Goal: Complete application form

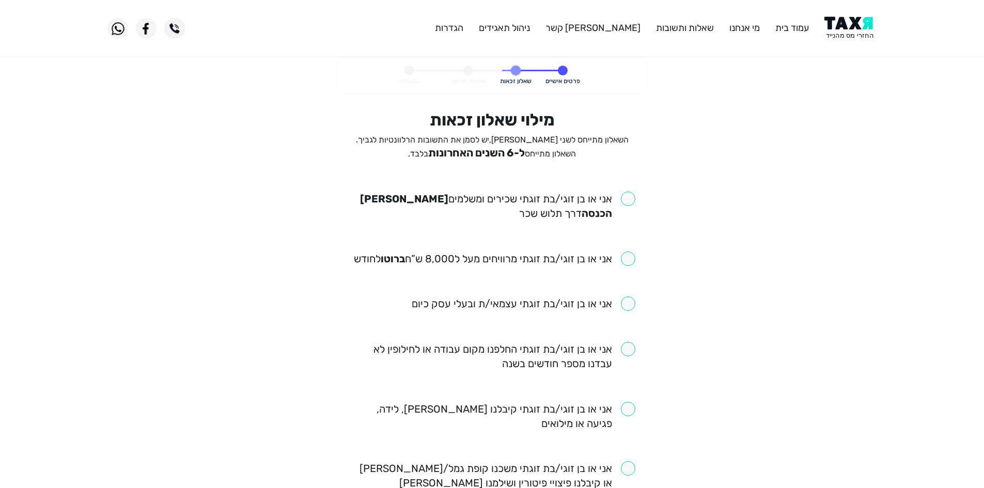
click at [502, 156] on span "ל-6 השנים האחרונות" at bounding box center [476, 153] width 97 height 12
click at [478, 157] on span "ל-6 השנים האחרונות" at bounding box center [476, 153] width 97 height 12
click at [453, 153] on span "השאלון מתייחס לשני [PERSON_NAME], יש לסמן את התשובות הרלוונטיות לגביך. השאלון מ…" at bounding box center [492, 147] width 273 height 24
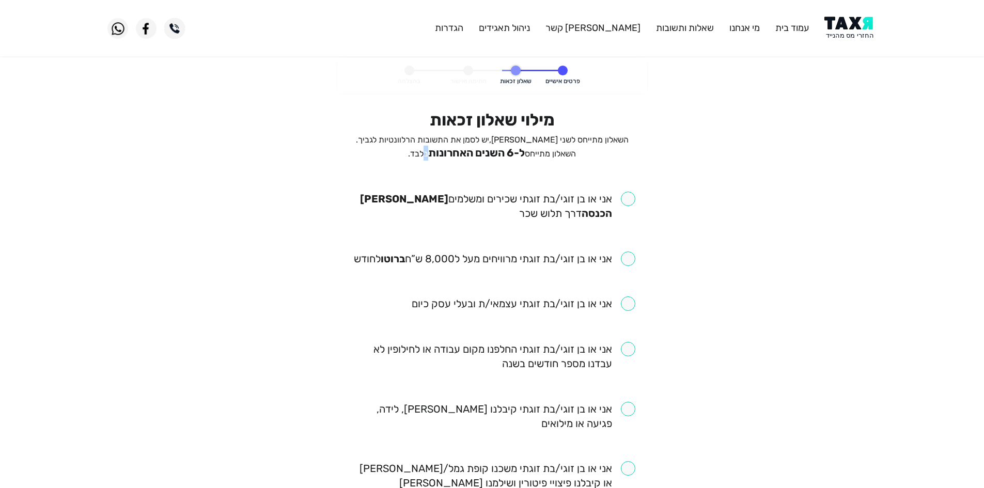
click at [453, 153] on span "השאלון מתייחס לשני [PERSON_NAME], יש לסמן את התשובות הרלוונטיות לגביך. השאלון מ…" at bounding box center [492, 147] width 273 height 24
click at [443, 152] on span "השאלון מתייחס לשני [PERSON_NAME], יש לסמן את התשובות הרלוונטיות לגביך. השאלון מ…" at bounding box center [492, 147] width 273 height 24
click at [456, 147] on span "ל-6 השנים האחרונות" at bounding box center [476, 153] width 97 height 12
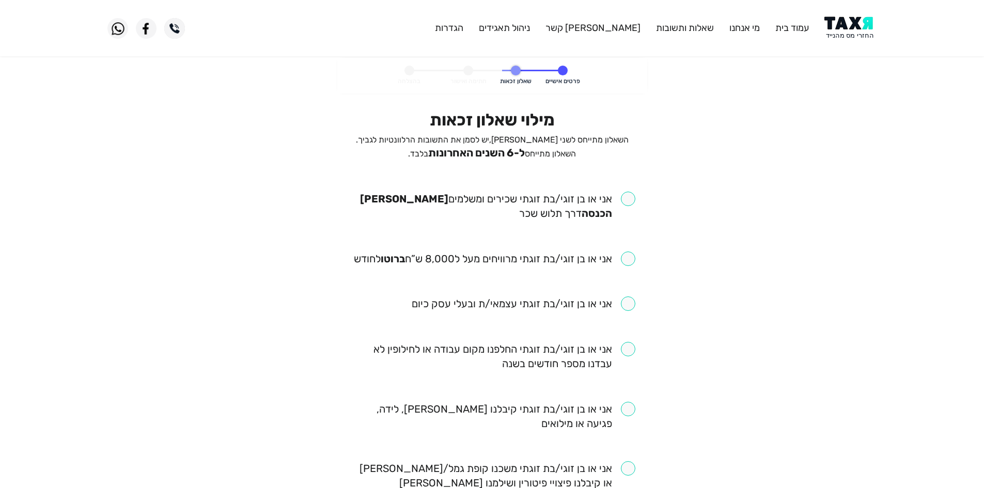
click at [485, 154] on span "ל-6 השנים האחרונות" at bounding box center [476, 153] width 97 height 12
click at [510, 150] on span "ל-6 השנים האחרונות" at bounding box center [476, 153] width 97 height 12
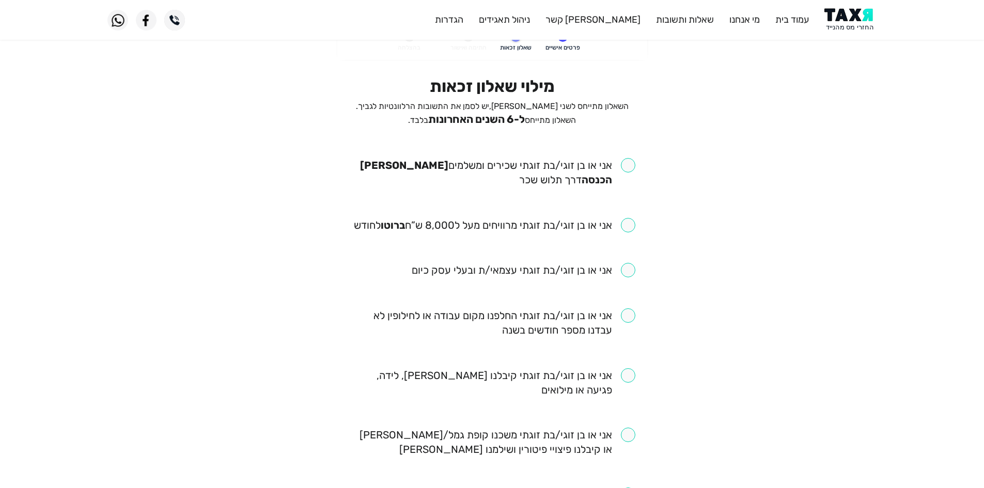
scroll to position [52, 0]
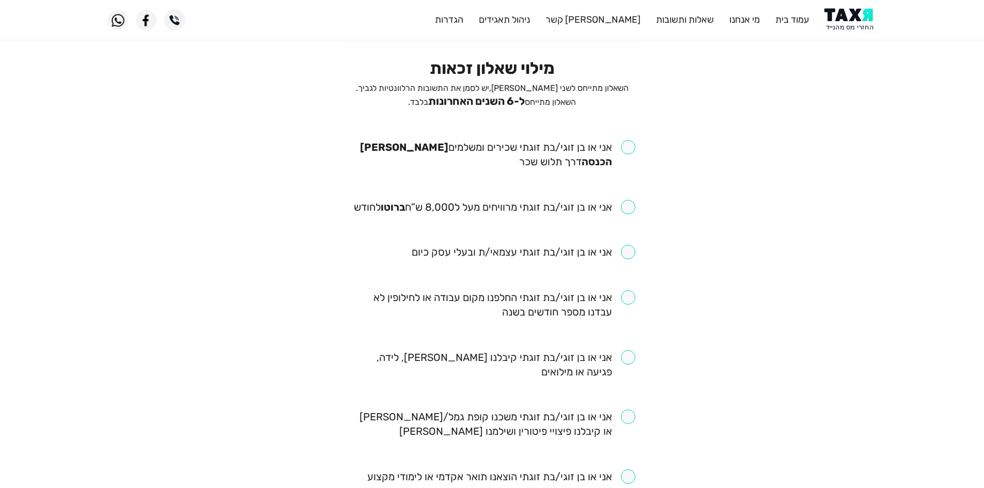
click at [628, 152] on input "checkbox" at bounding box center [492, 154] width 286 height 29
checkbox input "true"
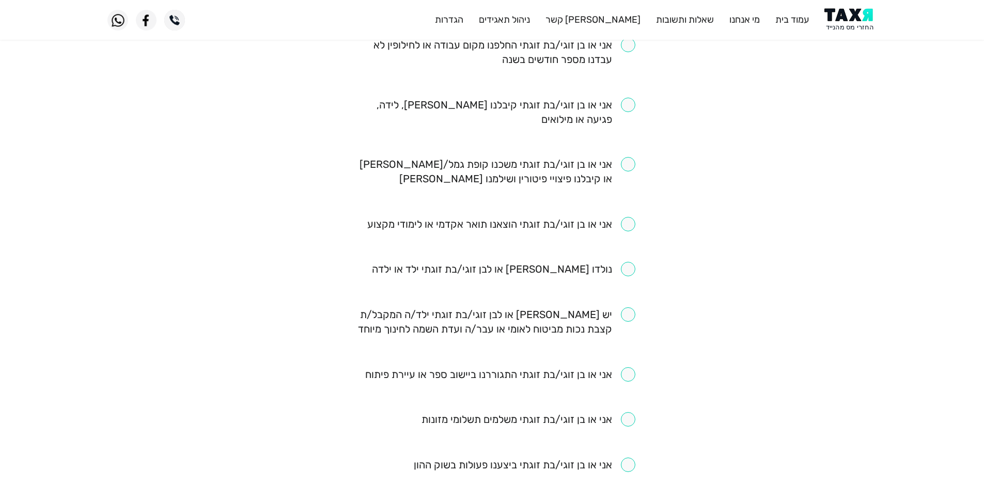
scroll to position [310, 0]
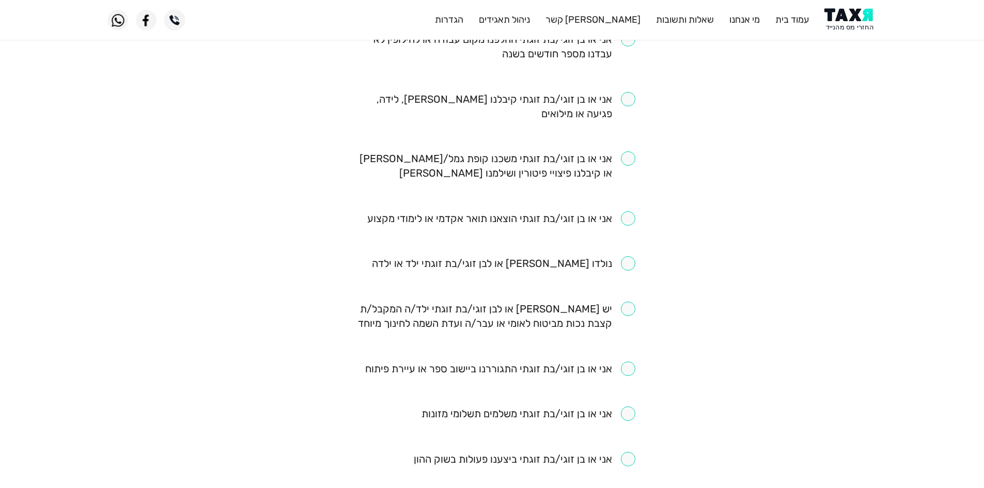
click at [611, 269] on input "checkbox" at bounding box center [503, 263] width 263 height 14
checkbox input "true"
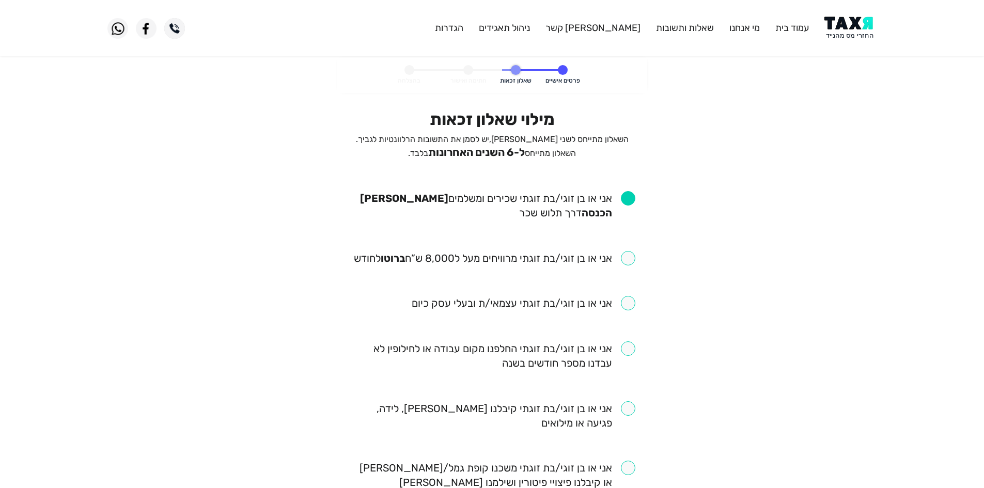
scroll to position [0, 0]
click at [592, 253] on input "checkbox" at bounding box center [494, 258] width 281 height 14
checkbox input "true"
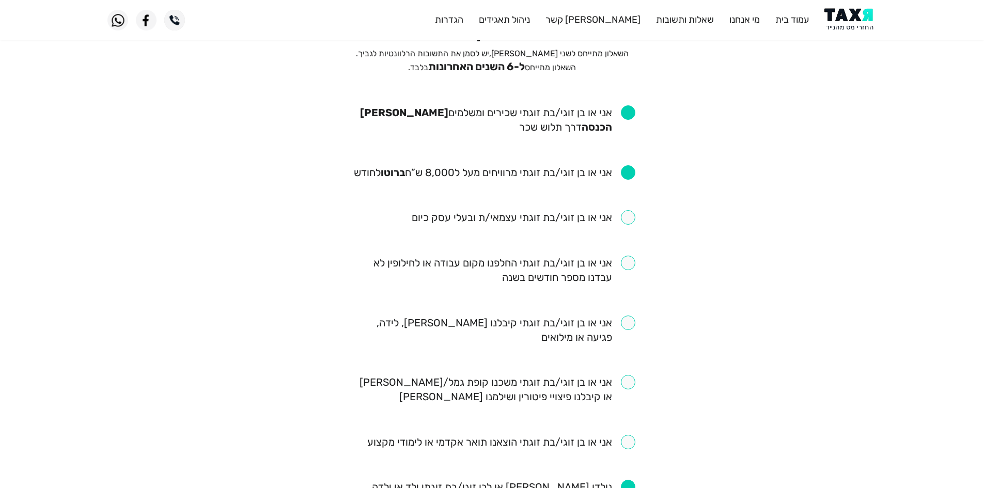
scroll to position [103, 0]
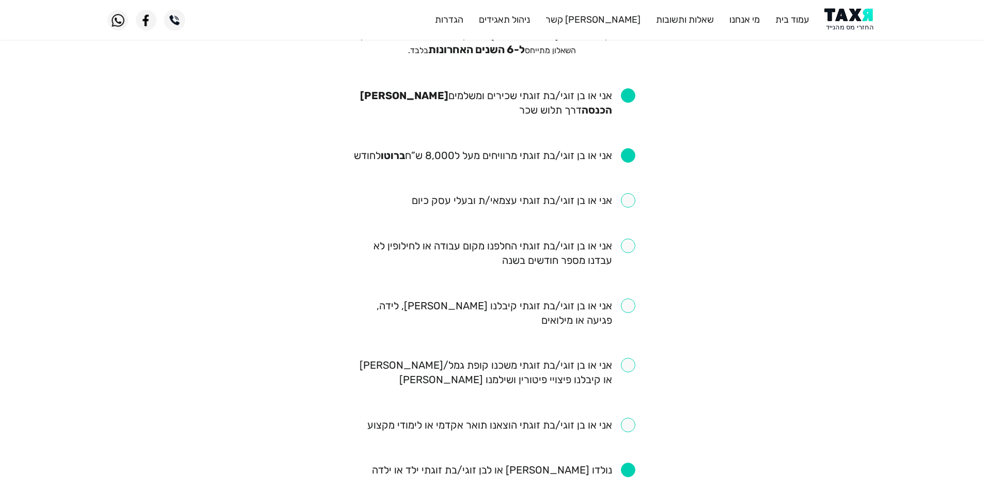
click at [609, 305] on input "checkbox" at bounding box center [492, 312] width 286 height 29
checkbox input "true"
click at [584, 255] on input "checkbox" at bounding box center [492, 253] width 286 height 29
checkbox input "true"
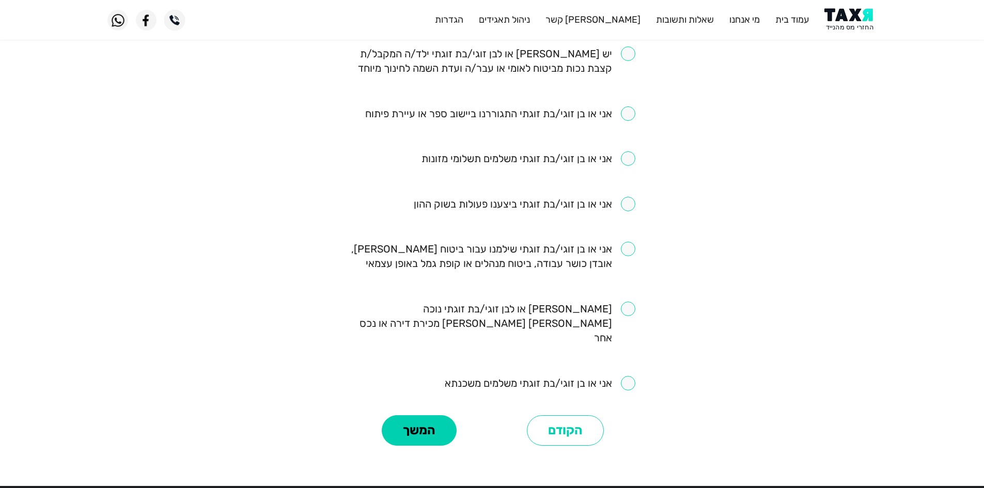
scroll to position [568, 0]
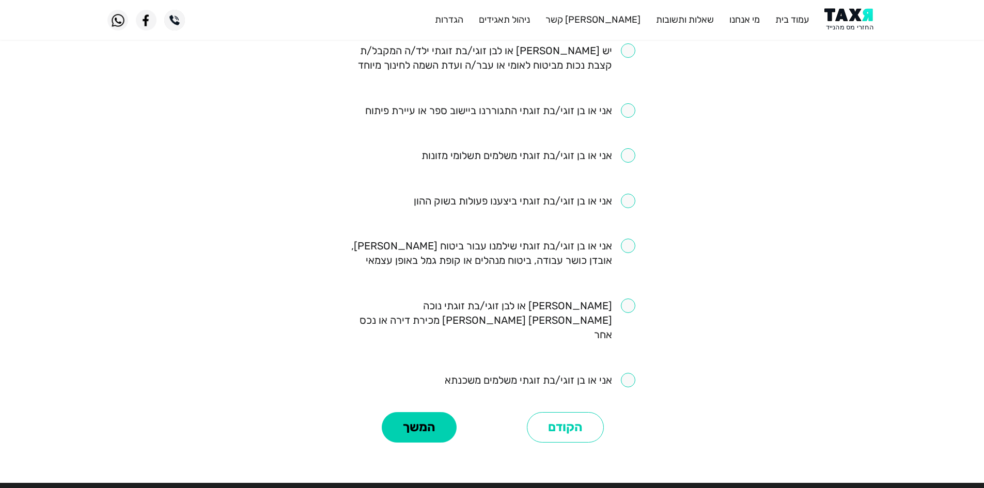
click at [555, 245] on input "checkbox" at bounding box center [492, 253] width 286 height 29
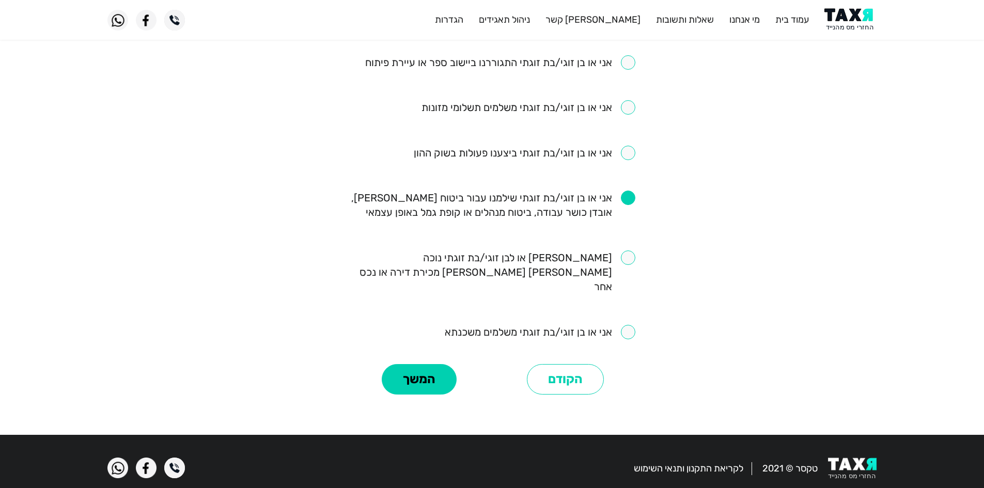
scroll to position [564, 0]
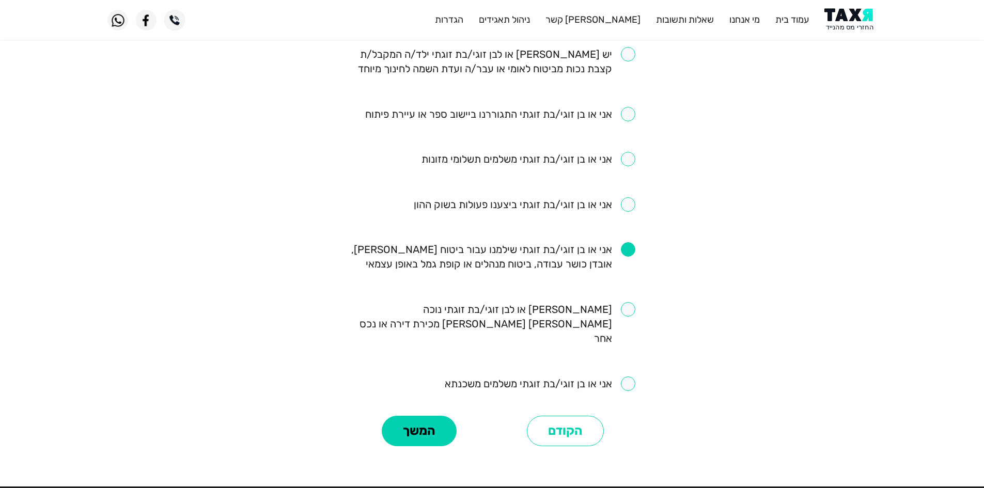
click at [517, 256] on input "checkbox" at bounding box center [492, 256] width 286 height 29
click at [572, 253] on input "checkbox" at bounding box center [492, 256] width 286 height 29
click at [566, 255] on input "checkbox" at bounding box center [492, 256] width 286 height 29
checkbox input "false"
click at [410, 419] on button "המשך" at bounding box center [419, 431] width 75 height 31
